Goal: Information Seeking & Learning: Find specific page/section

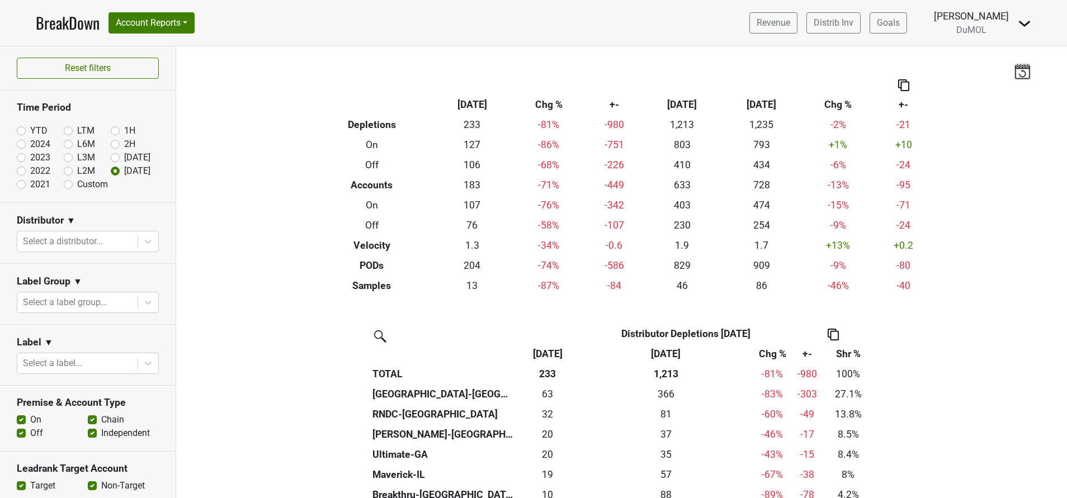
scroll to position [124, 0]
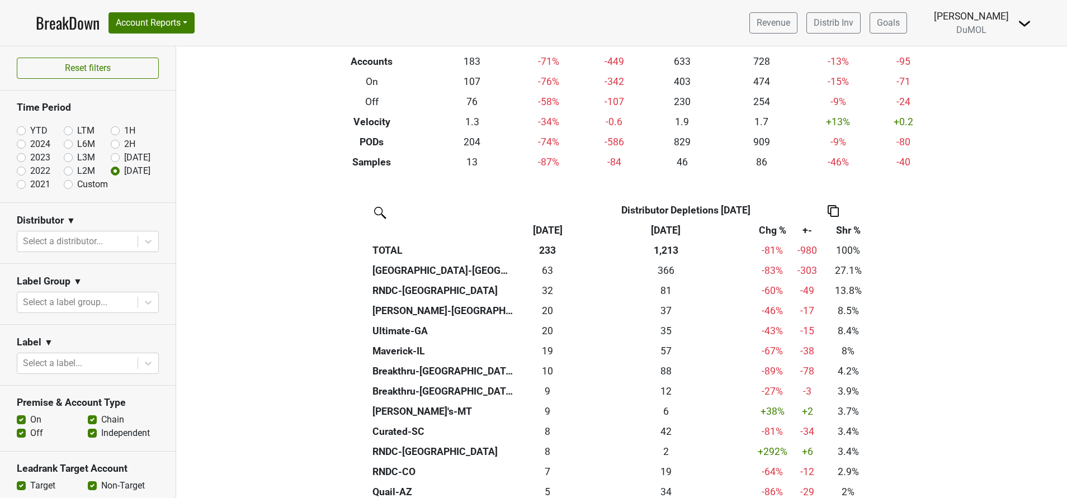
click at [30, 130] on label "YTD" at bounding box center [38, 130] width 17 height 13
click at [22, 130] on input "YTD" at bounding box center [39, 129] width 45 height 11
radio input "true"
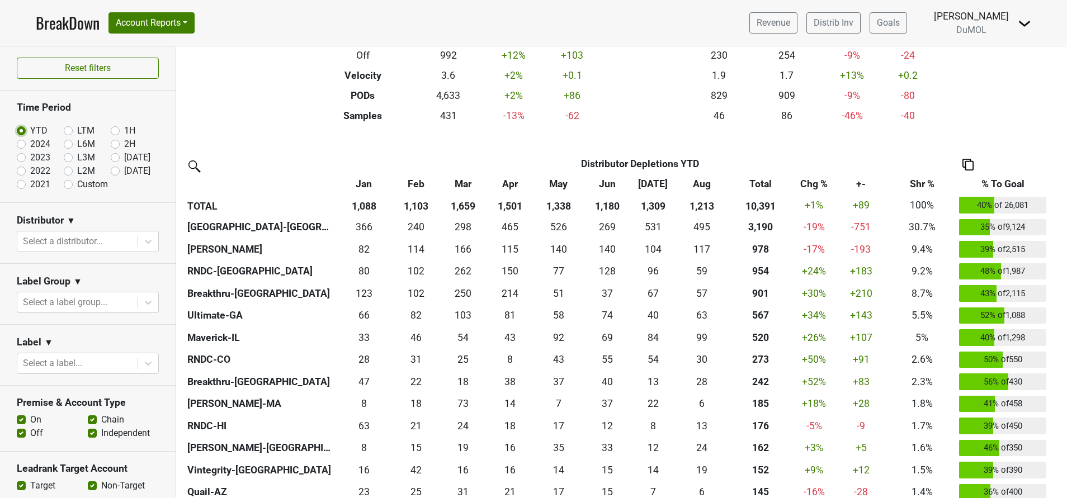
scroll to position [183, 0]
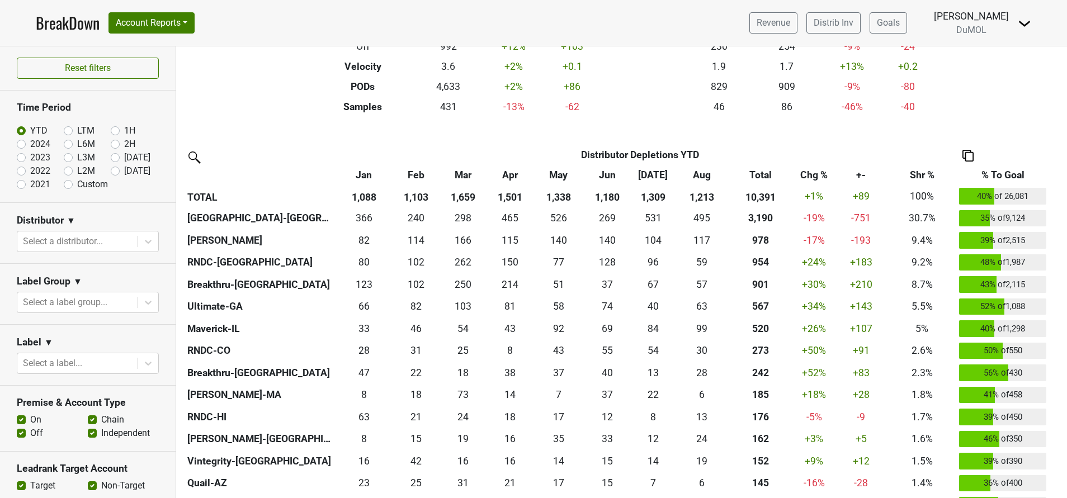
click at [124, 169] on label "[DATE]" at bounding box center [137, 170] width 26 height 13
click at [111, 169] on input "[DATE]" at bounding box center [133, 169] width 45 height 11
radio input "true"
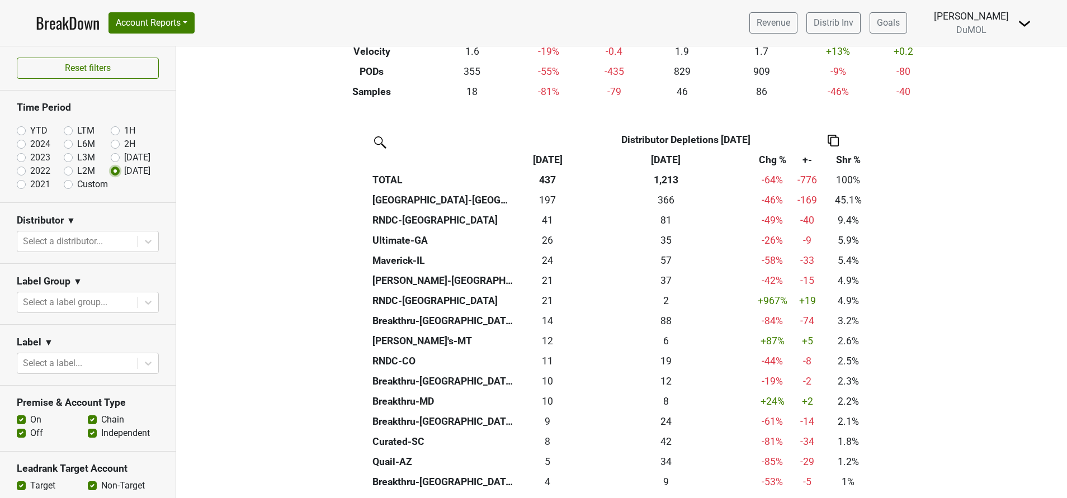
scroll to position [195, 0]
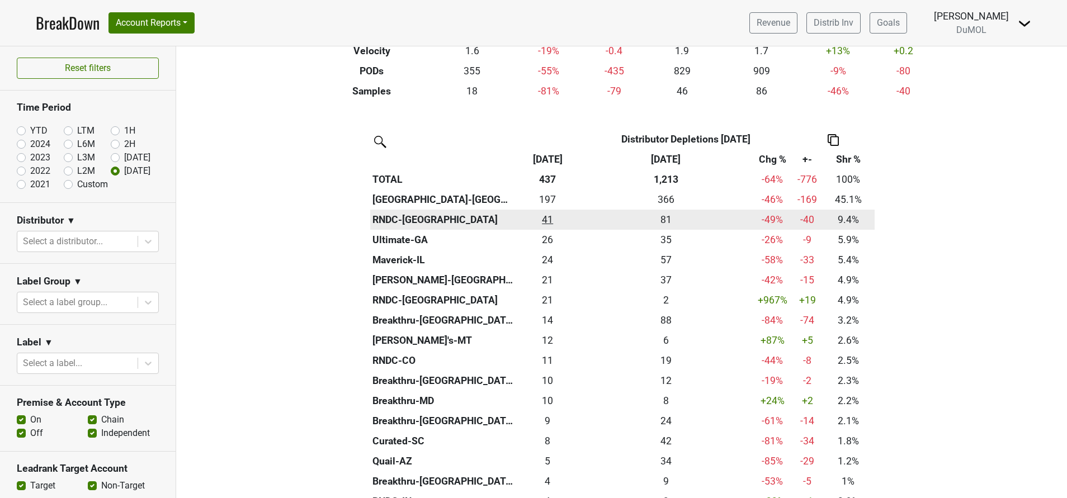
click at [543, 220] on div "41.167 41" at bounding box center [547, 219] width 58 height 15
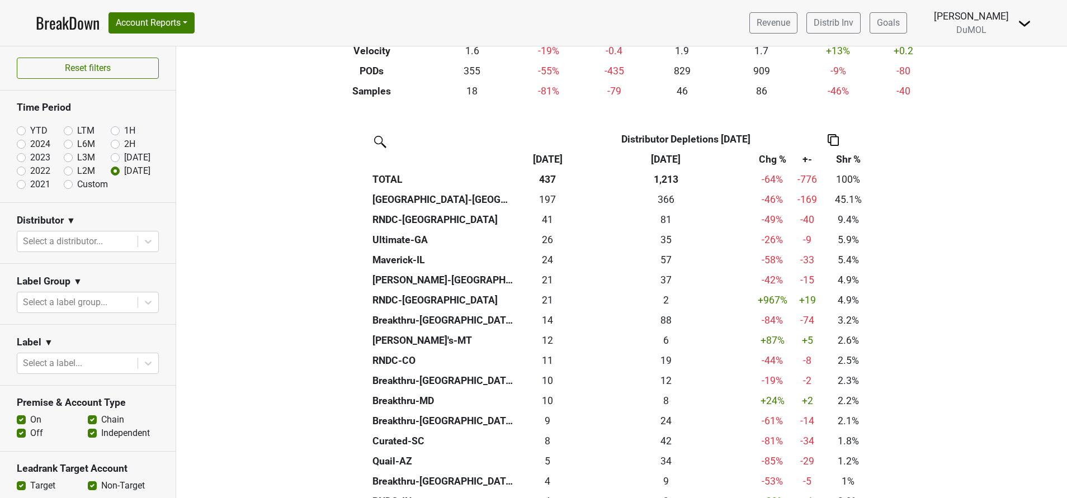
scroll to position [0, 0]
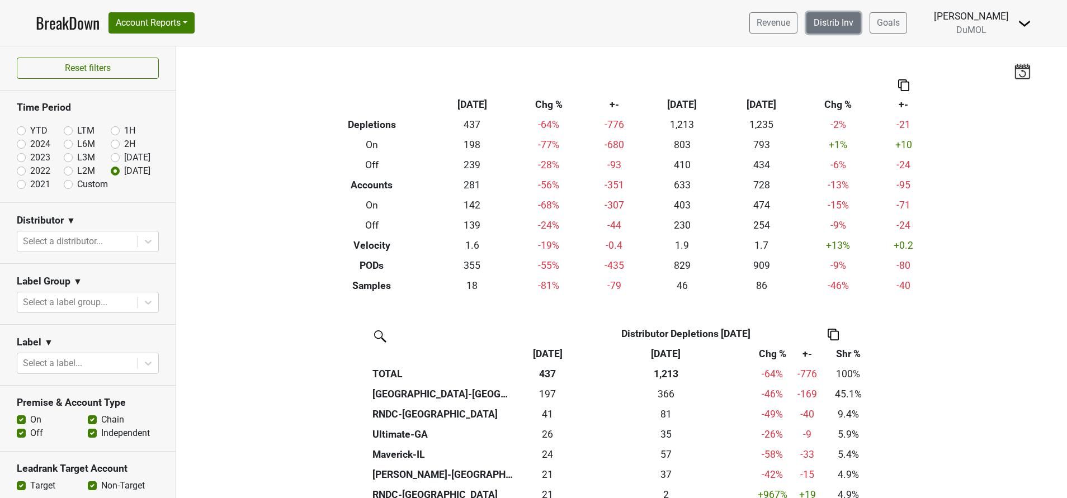
click at [827, 24] on link "Distrib Inv" at bounding box center [833, 22] width 54 height 21
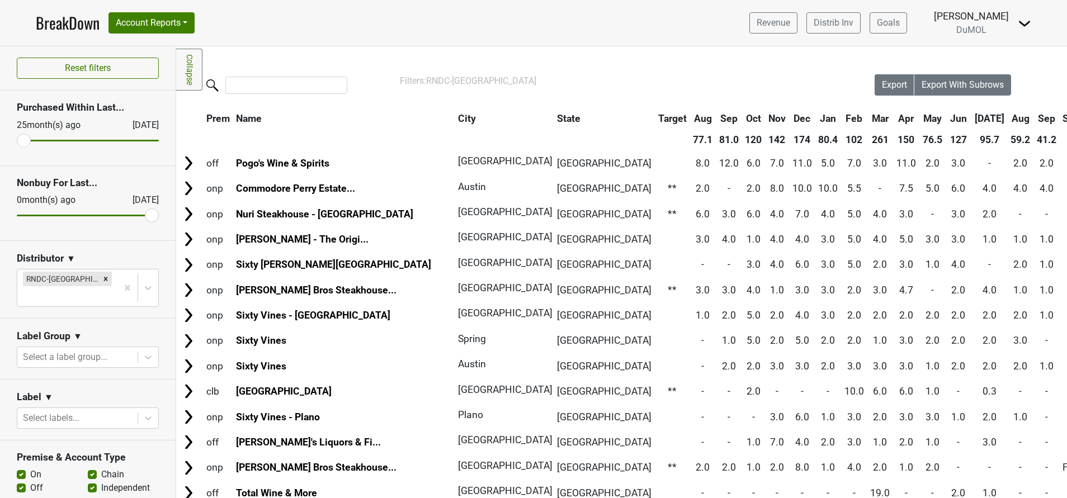
click at [1034, 118] on th "Sep" at bounding box center [1046, 118] width 25 height 20
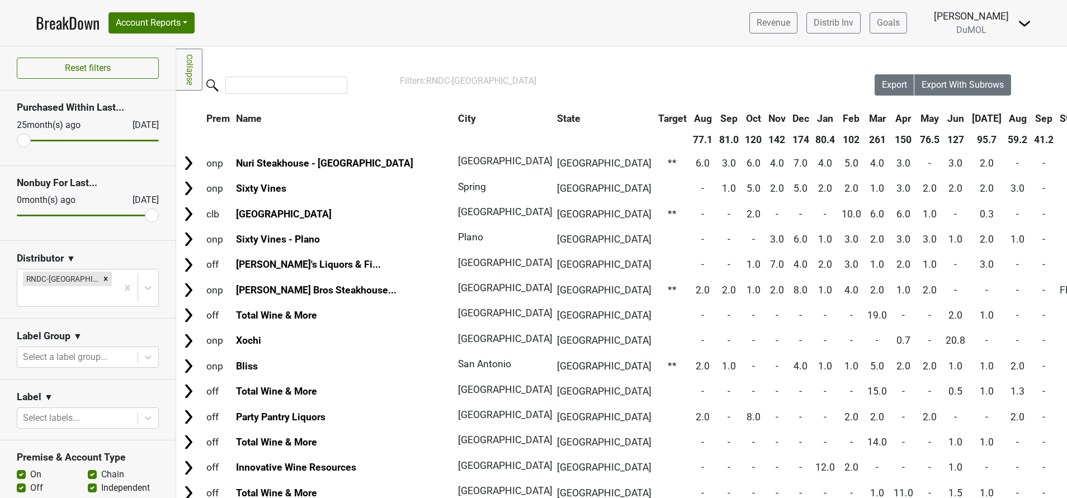
click at [1031, 118] on th "Sep" at bounding box center [1043, 118] width 25 height 20
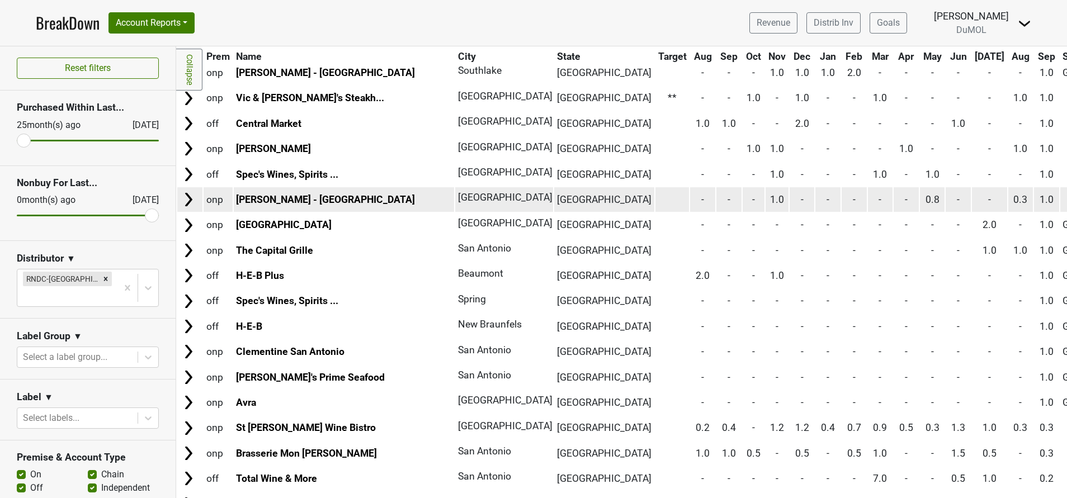
scroll to position [446, 0]
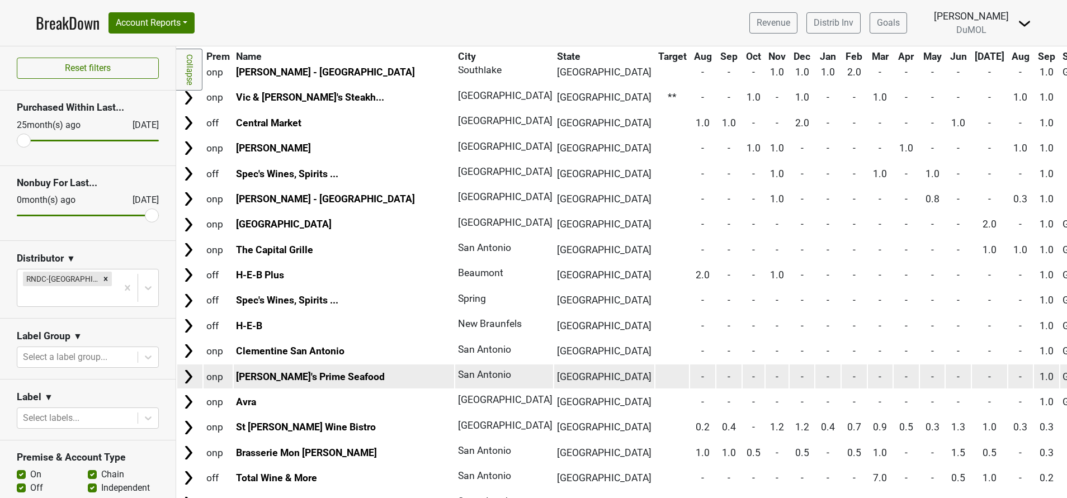
click at [187, 381] on img at bounding box center [188, 376] width 17 height 17
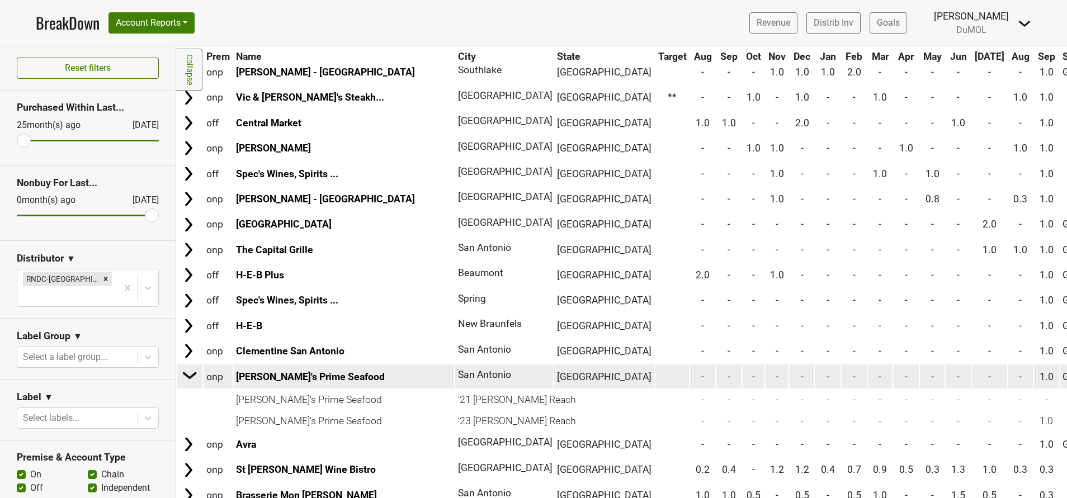
click at [187, 381] on img at bounding box center [190, 375] width 17 height 17
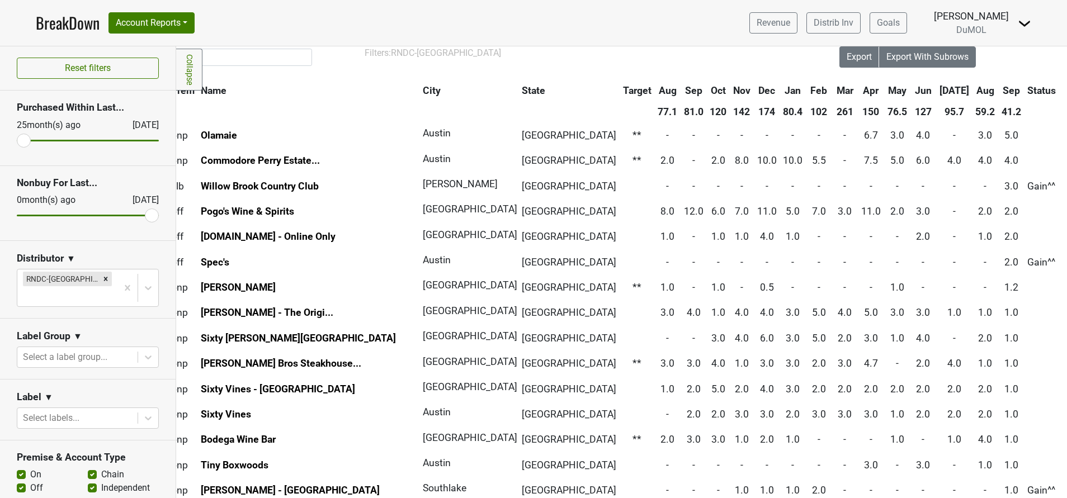
scroll to position [0, 35]
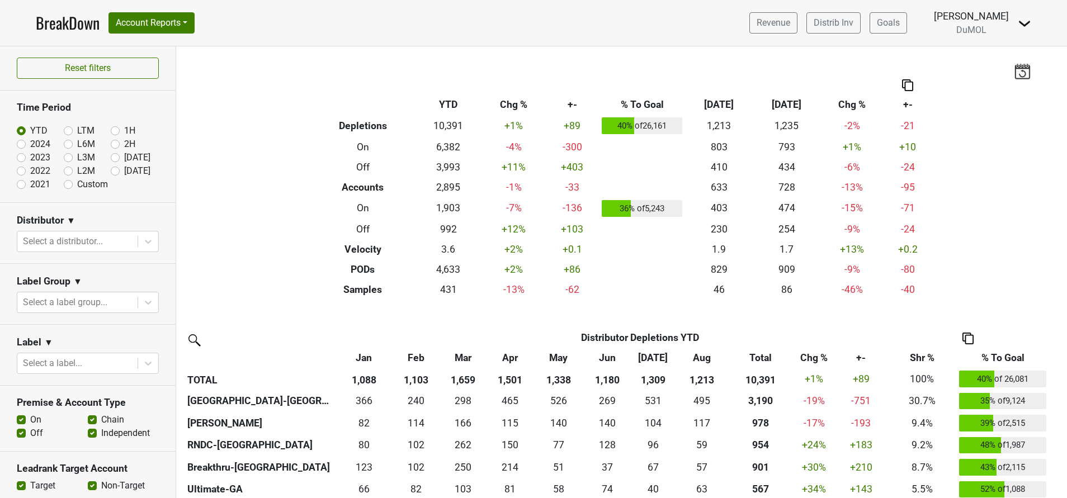
scroll to position [1696, 0]
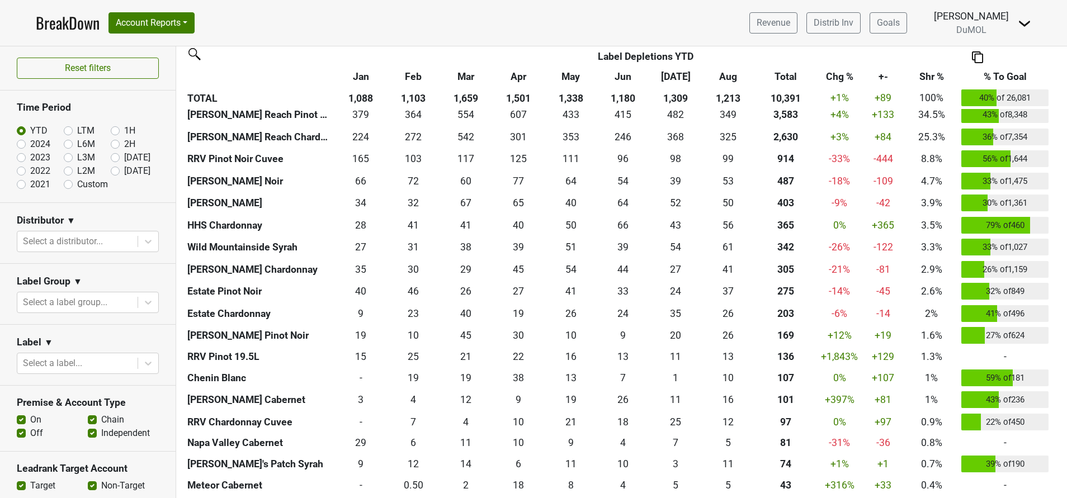
click at [124, 172] on label "Sep '25" at bounding box center [137, 170] width 26 height 13
click at [111, 172] on input "Sep '25" at bounding box center [133, 169] width 45 height 11
radio input "true"
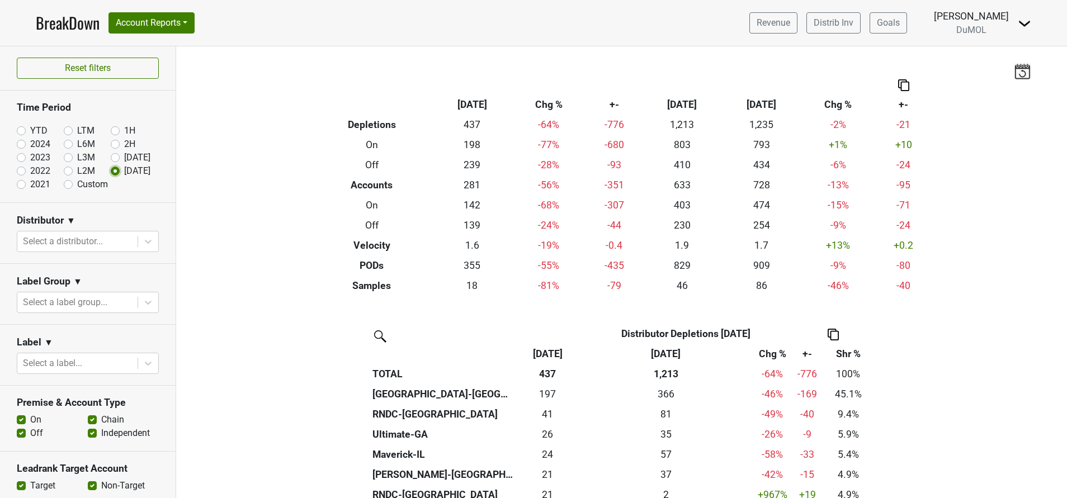
scroll to position [157, 0]
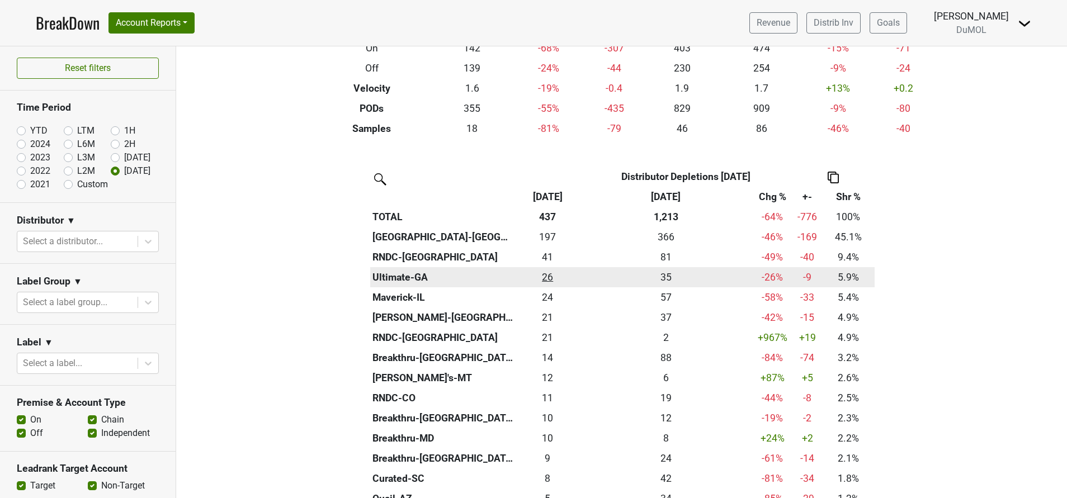
click at [540, 273] on div "25.82 26" at bounding box center [547, 277] width 58 height 15
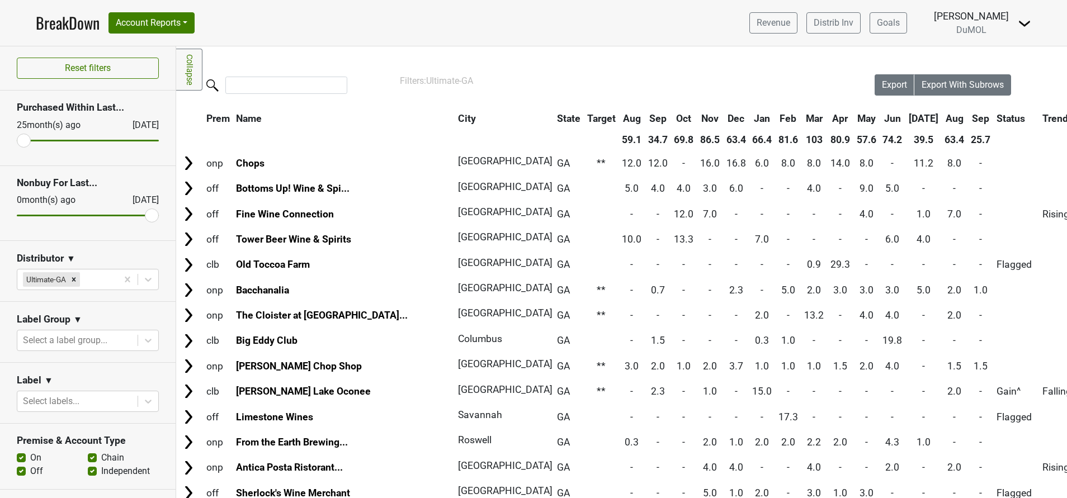
click at [968, 115] on th "Sep" at bounding box center [980, 118] width 25 height 20
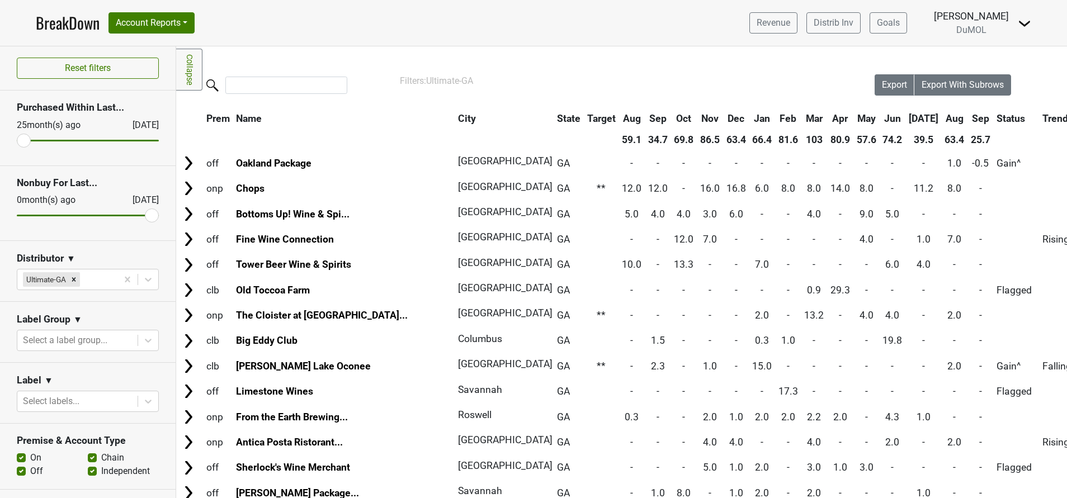
click at [968, 115] on th "Sep" at bounding box center [980, 118] width 25 height 20
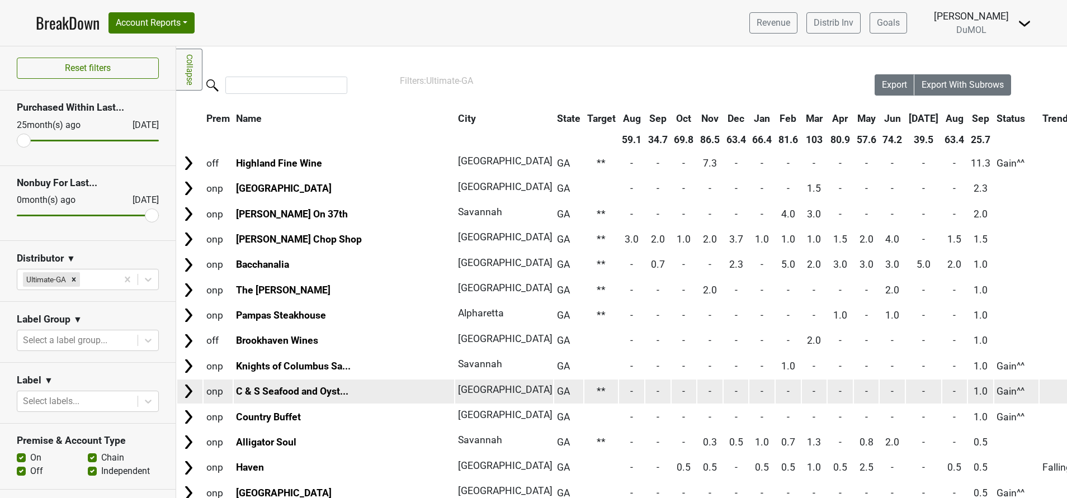
click at [185, 391] on img at bounding box center [188, 391] width 17 height 17
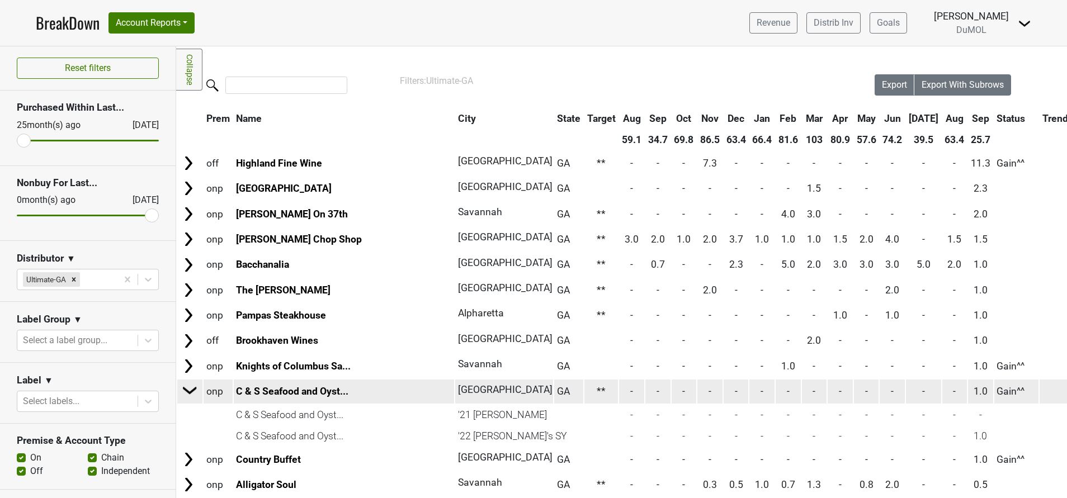
click at [185, 391] on img at bounding box center [190, 390] width 17 height 17
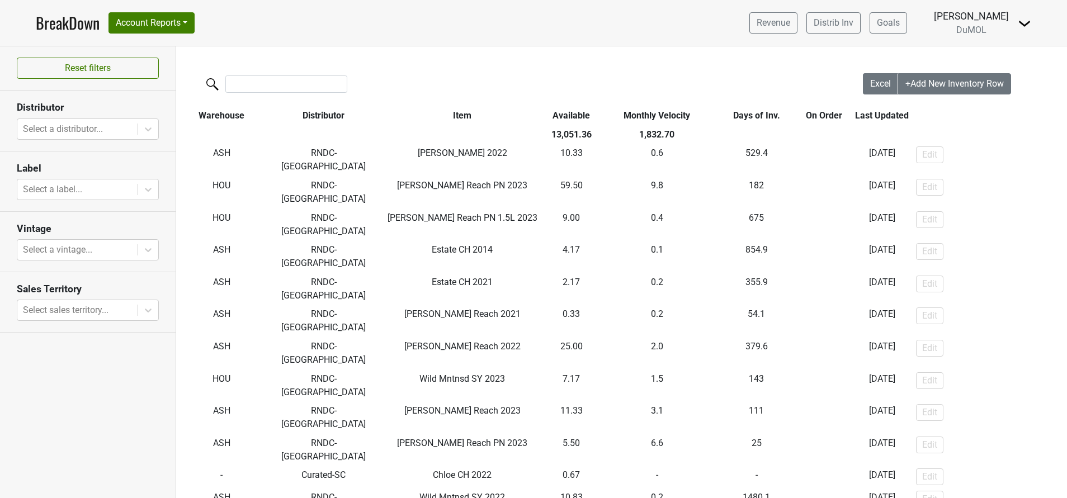
click at [1029, 23] on img at bounding box center [1024, 23] width 13 height 13
click at [980, 57] on link "Open Leadrank" at bounding box center [986, 63] width 88 height 18
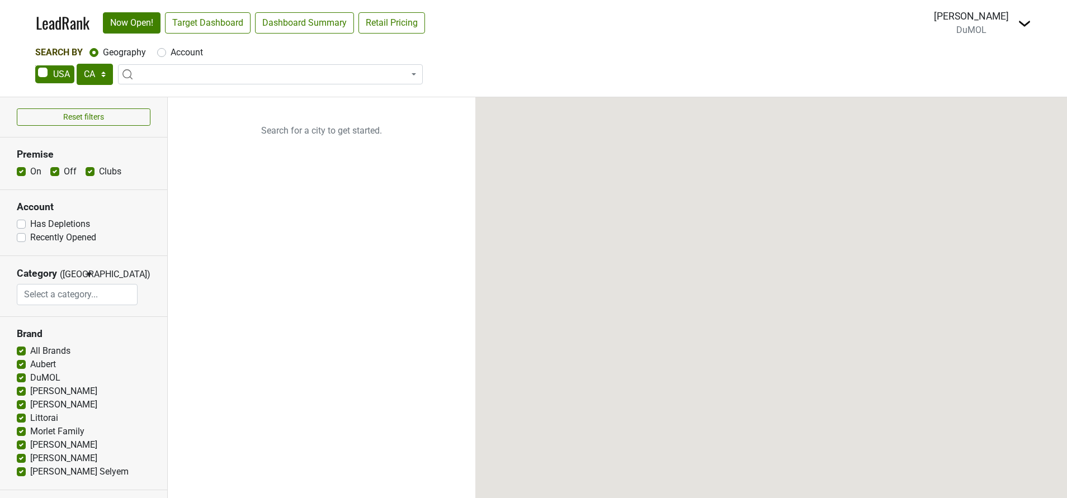
select select "CA"
select select
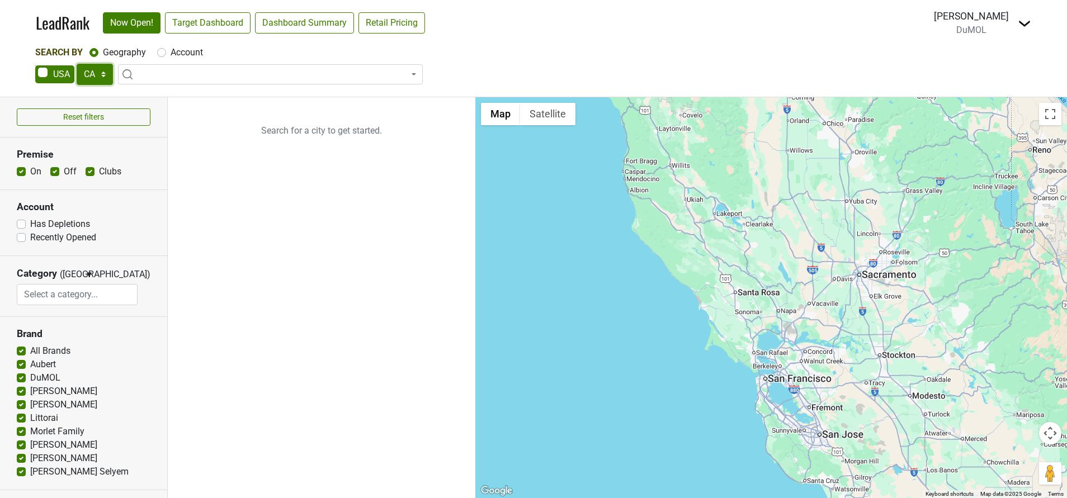
click at [103, 75] on select "AK AL AR AZ CA CO CT DC DE FL [GEOGRAPHIC_DATA] HI IA ID IL IN KS [GEOGRAPHIC_D…" at bounding box center [95, 74] width 36 height 21
select select "[GEOGRAPHIC_DATA]"
click at [77, 64] on select "AK AL AR AZ CA CO CT DC DE FL GA HI IA ID IL IN KS KY LA MA MD ME MI MN MO MS M…" at bounding box center [95, 74] width 36 height 21
click at [171, 51] on label "Account" at bounding box center [187, 52] width 32 height 13
click at [164, 51] on input "Account" at bounding box center [161, 51] width 9 height 11
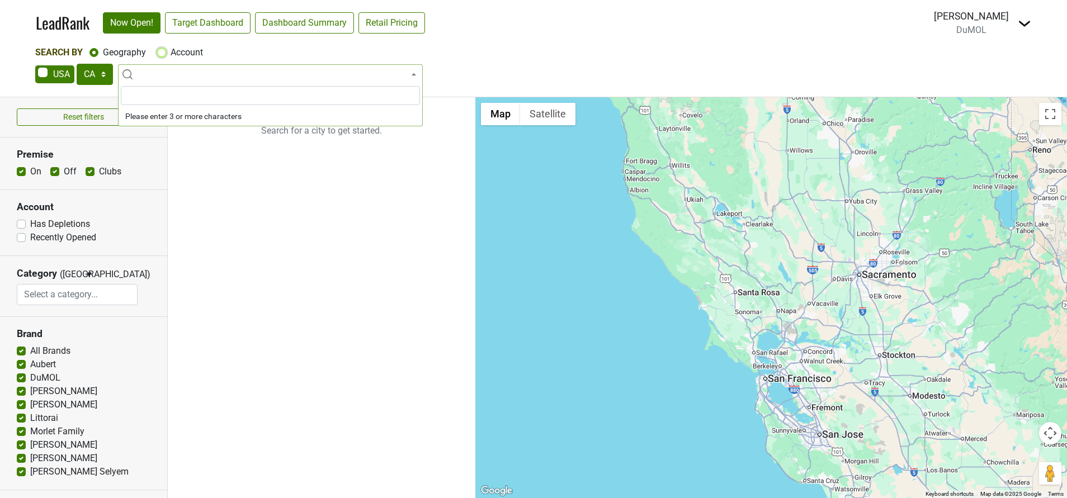
radio input "true"
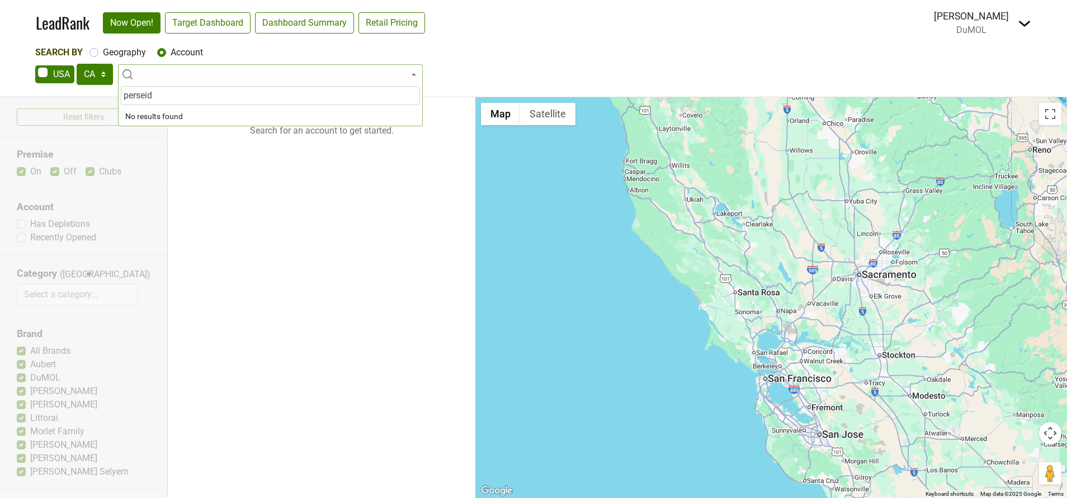
click at [168, 91] on input "perseid" at bounding box center [270, 95] width 299 height 19
type input "p"
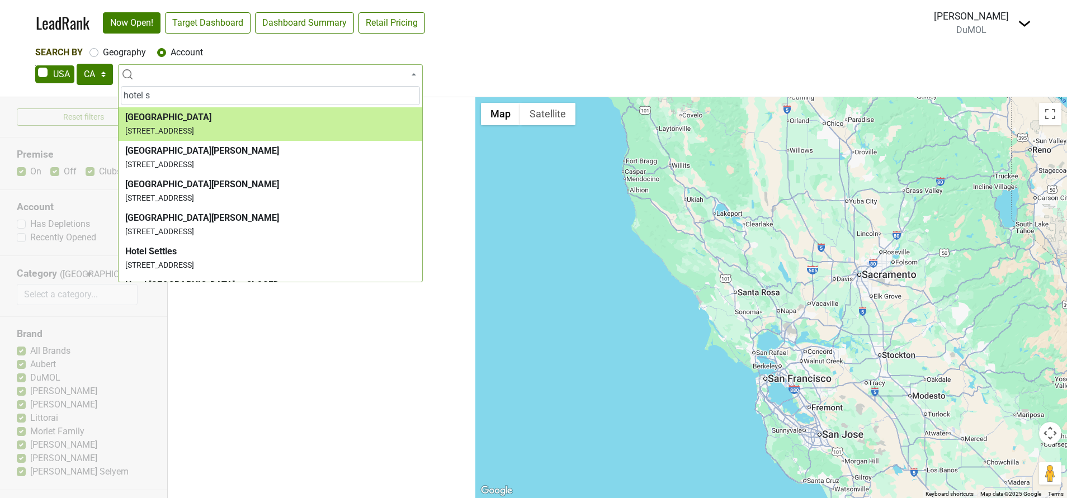
type input "hotel s"
select select "124462527"
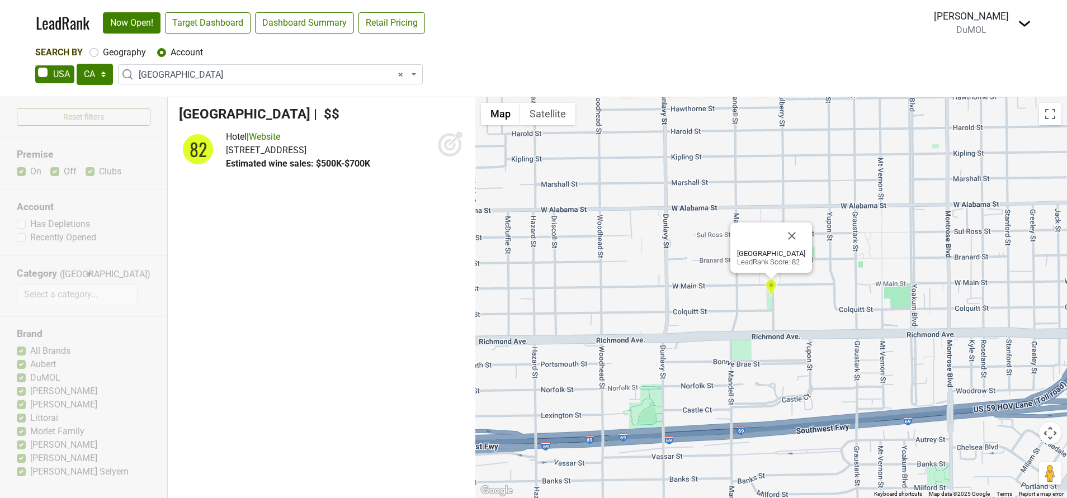
click at [443, 146] on icon at bounding box center [450, 143] width 27 height 27
click at [206, 20] on link "Target Dashboard" at bounding box center [208, 22] width 86 height 21
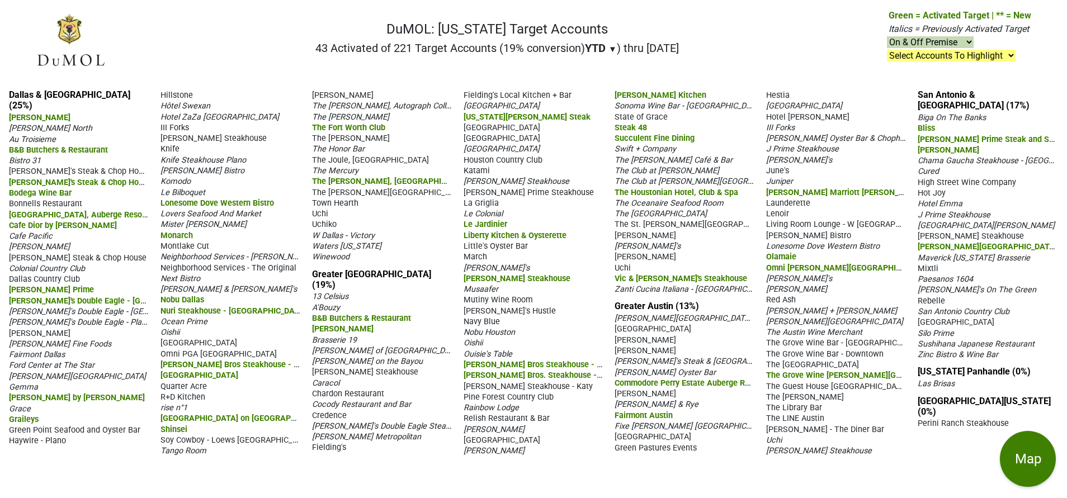
click at [330, 379] on span "Caracol" at bounding box center [325, 384] width 27 height 10
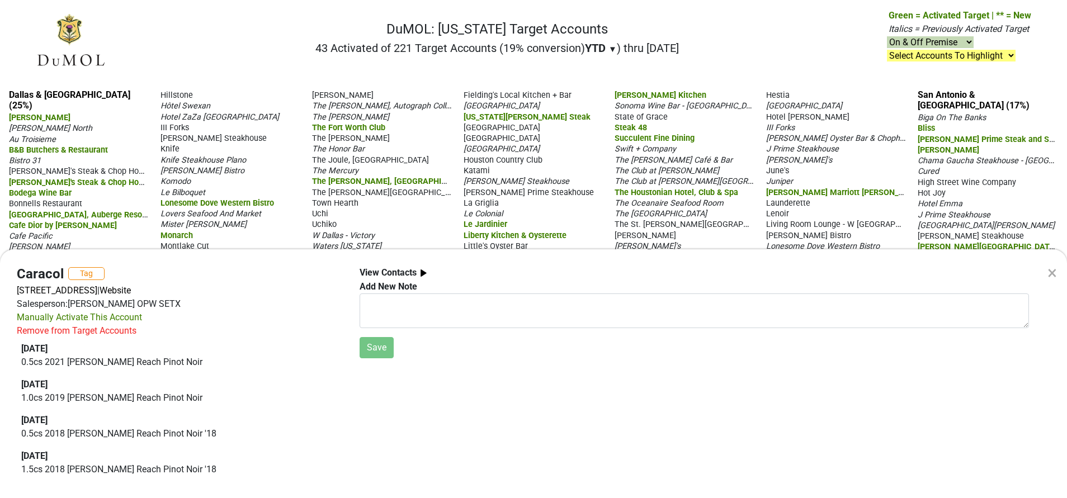
click at [1060, 273] on div "×" at bounding box center [1052, 272] width 30 height 47
